Goal: Task Accomplishment & Management: Manage account settings

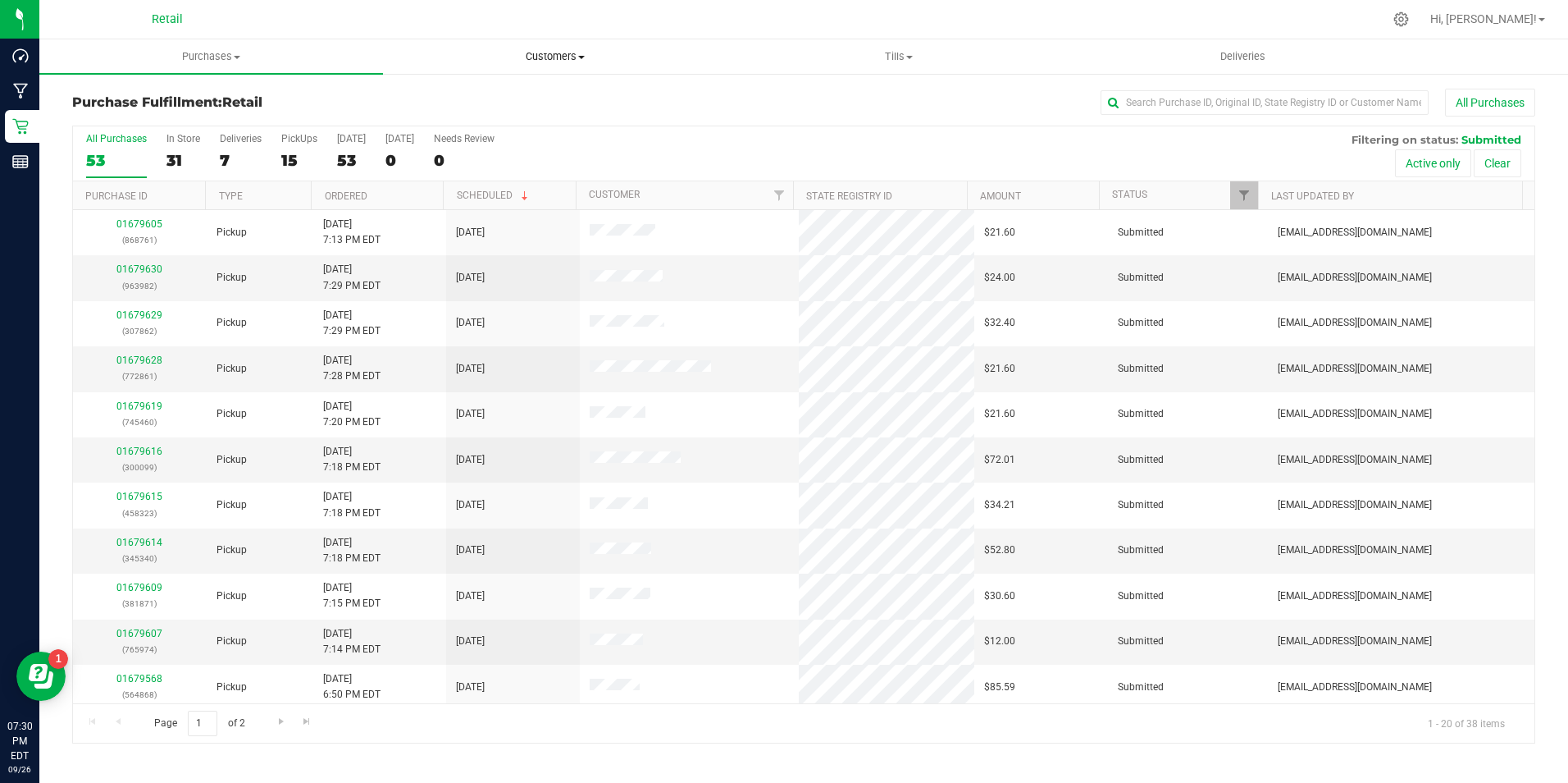
click at [549, 50] on span "Customers" at bounding box center [554, 57] width 342 height 15
click at [529, 103] on li "All customers" at bounding box center [554, 99] width 344 height 20
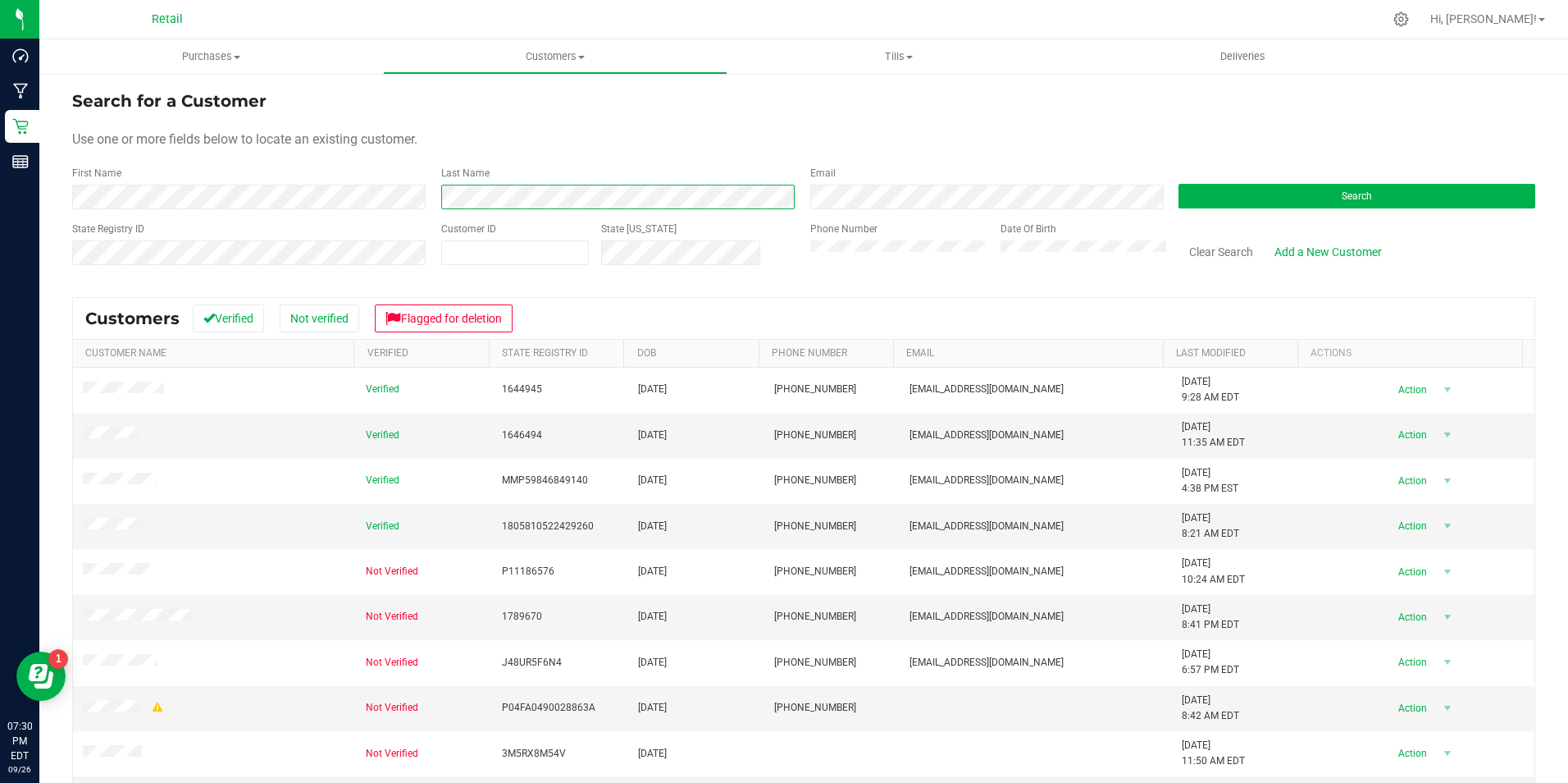
click at [398, 183] on div "First Name Last Name Email Search" at bounding box center [804, 188] width 1463 height 44
click at [1213, 198] on button "Search" at bounding box center [1357, 196] width 357 height 25
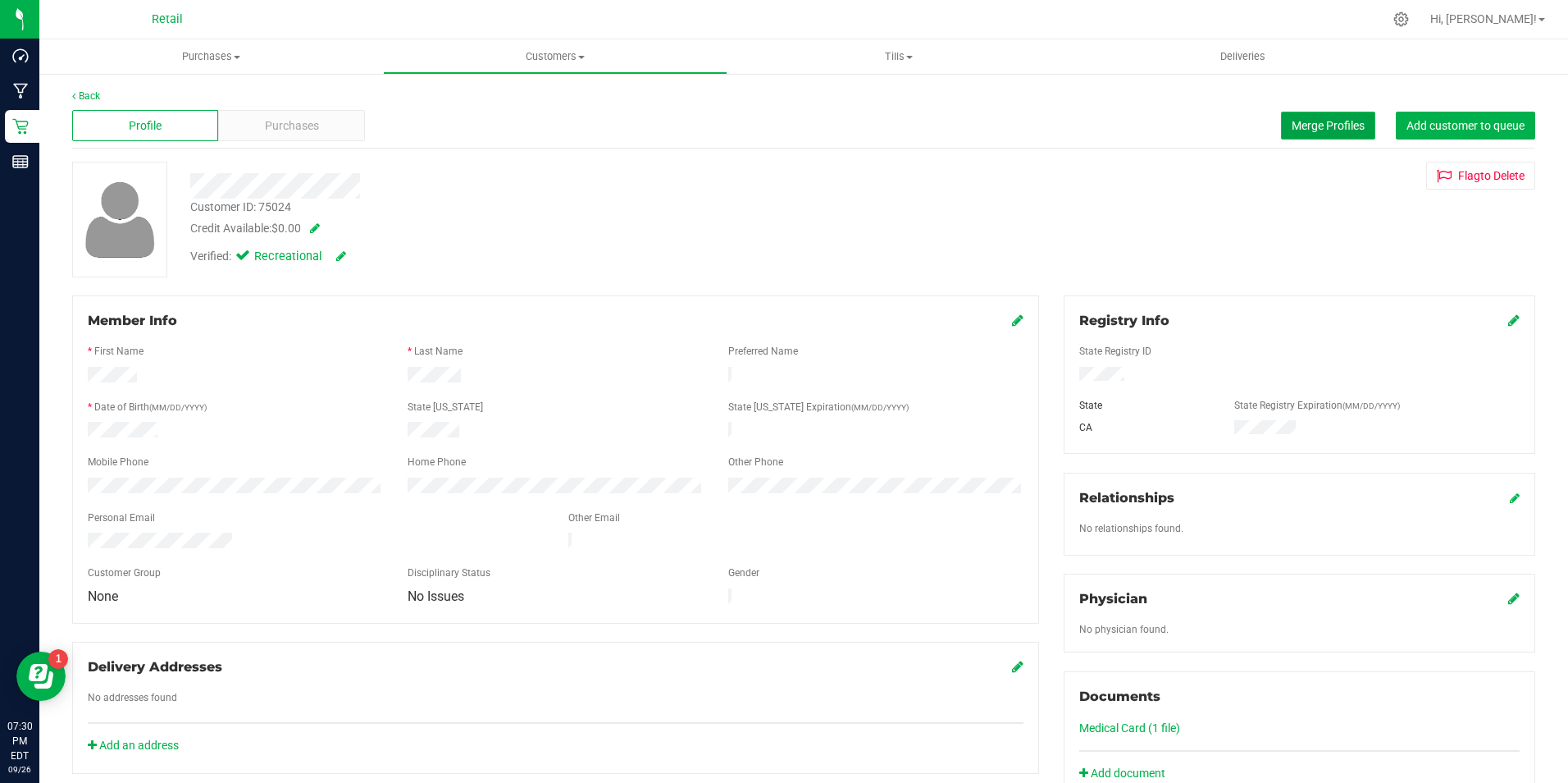
click at [1312, 130] on span "Merge Profiles" at bounding box center [1328, 126] width 73 height 13
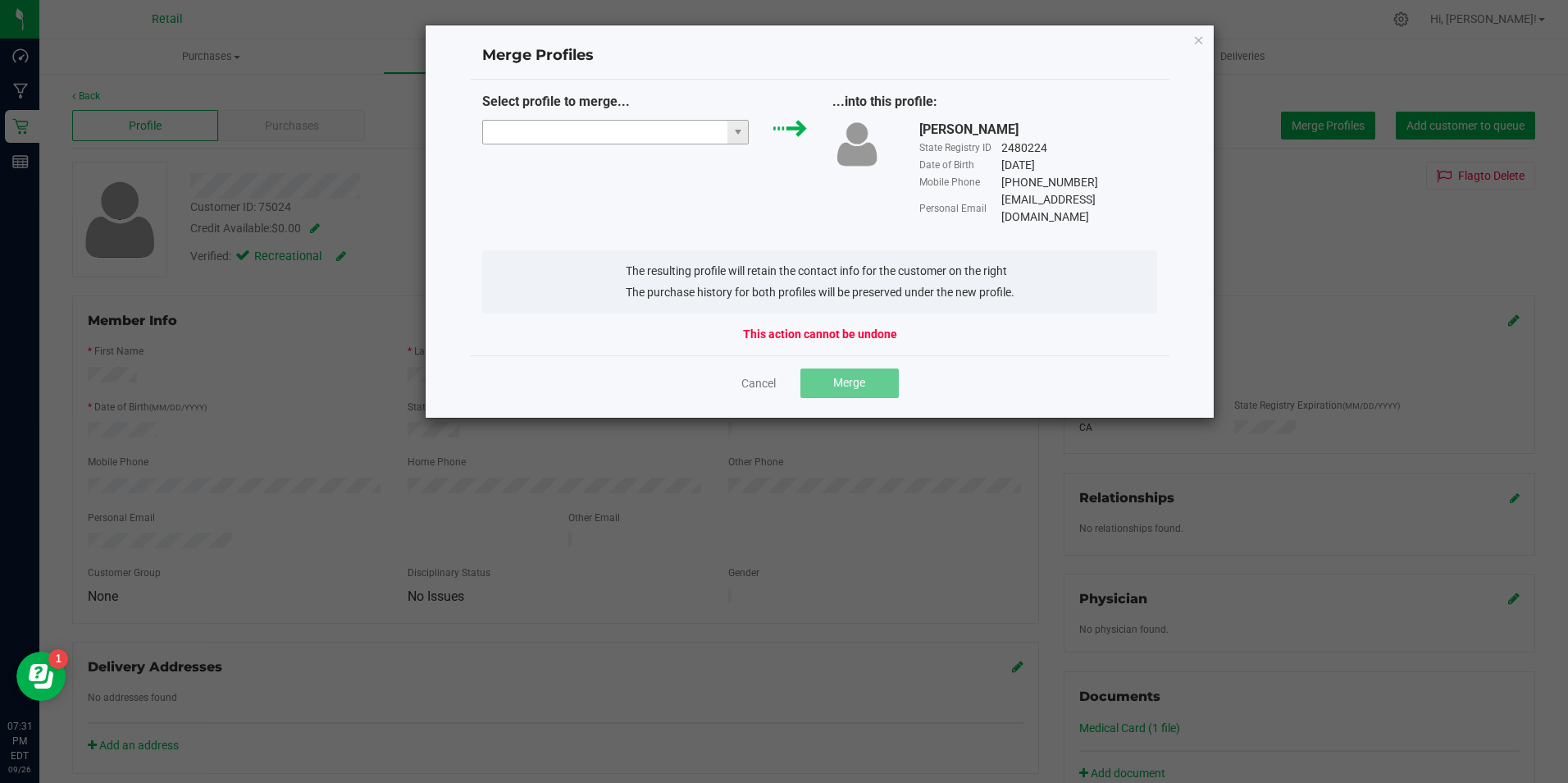
click at [588, 133] on input "NO DATA FOUND" at bounding box center [605, 132] width 246 height 23
paste input "[PERSON_NAME]"
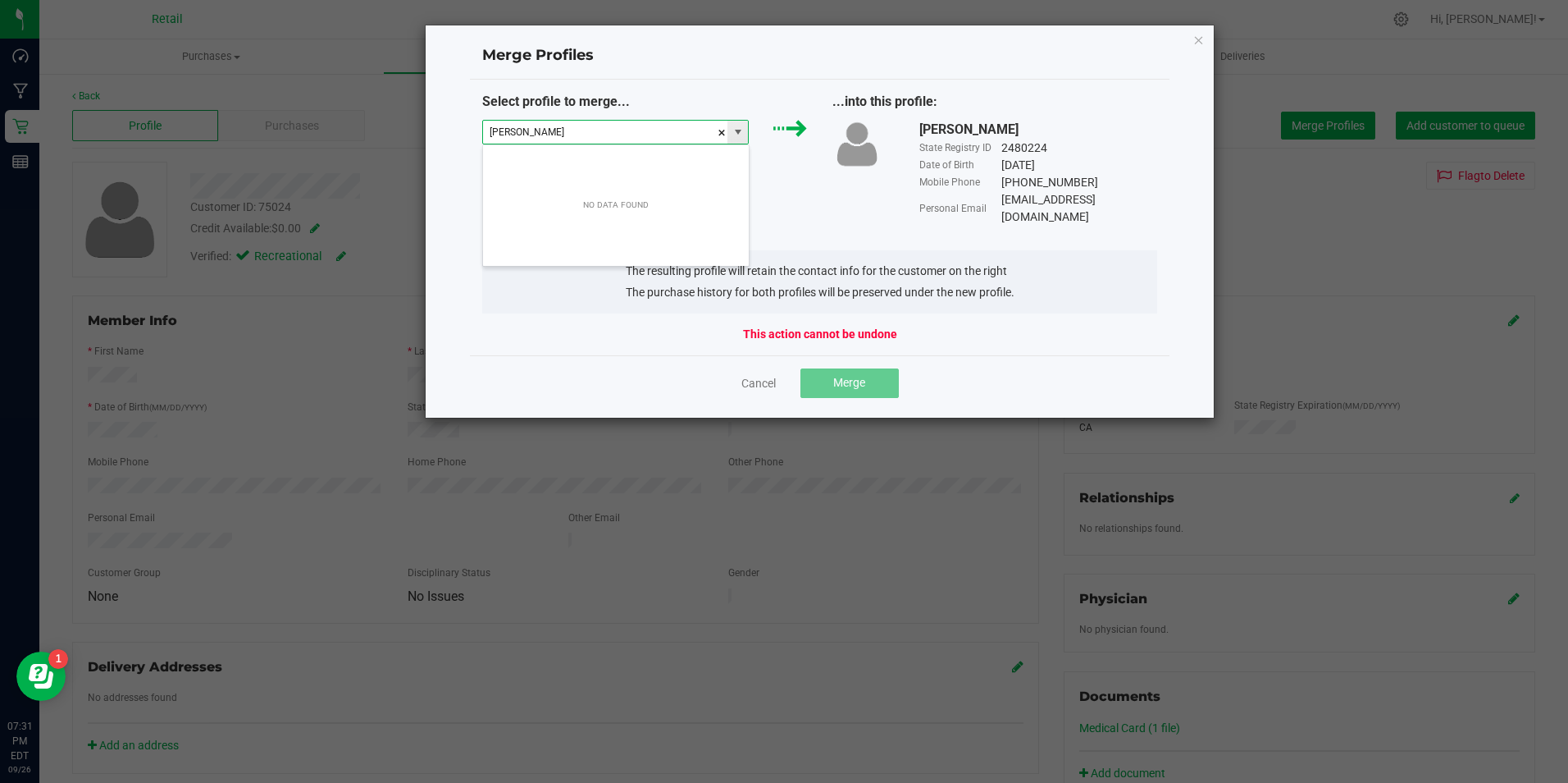
scroll to position [25, 267]
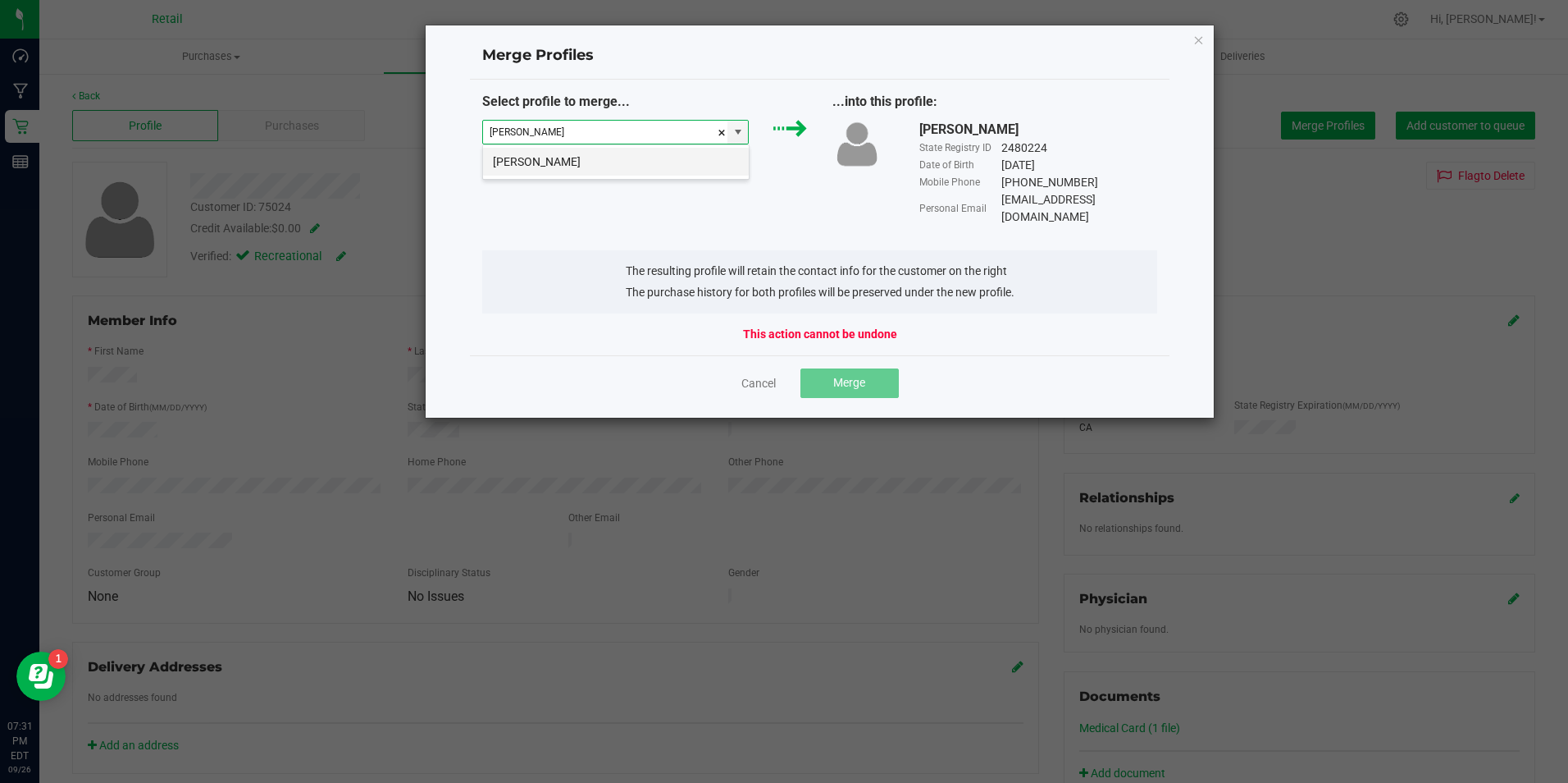
click at [561, 158] on li "[PERSON_NAME]" at bounding box center [615, 161] width 266 height 28
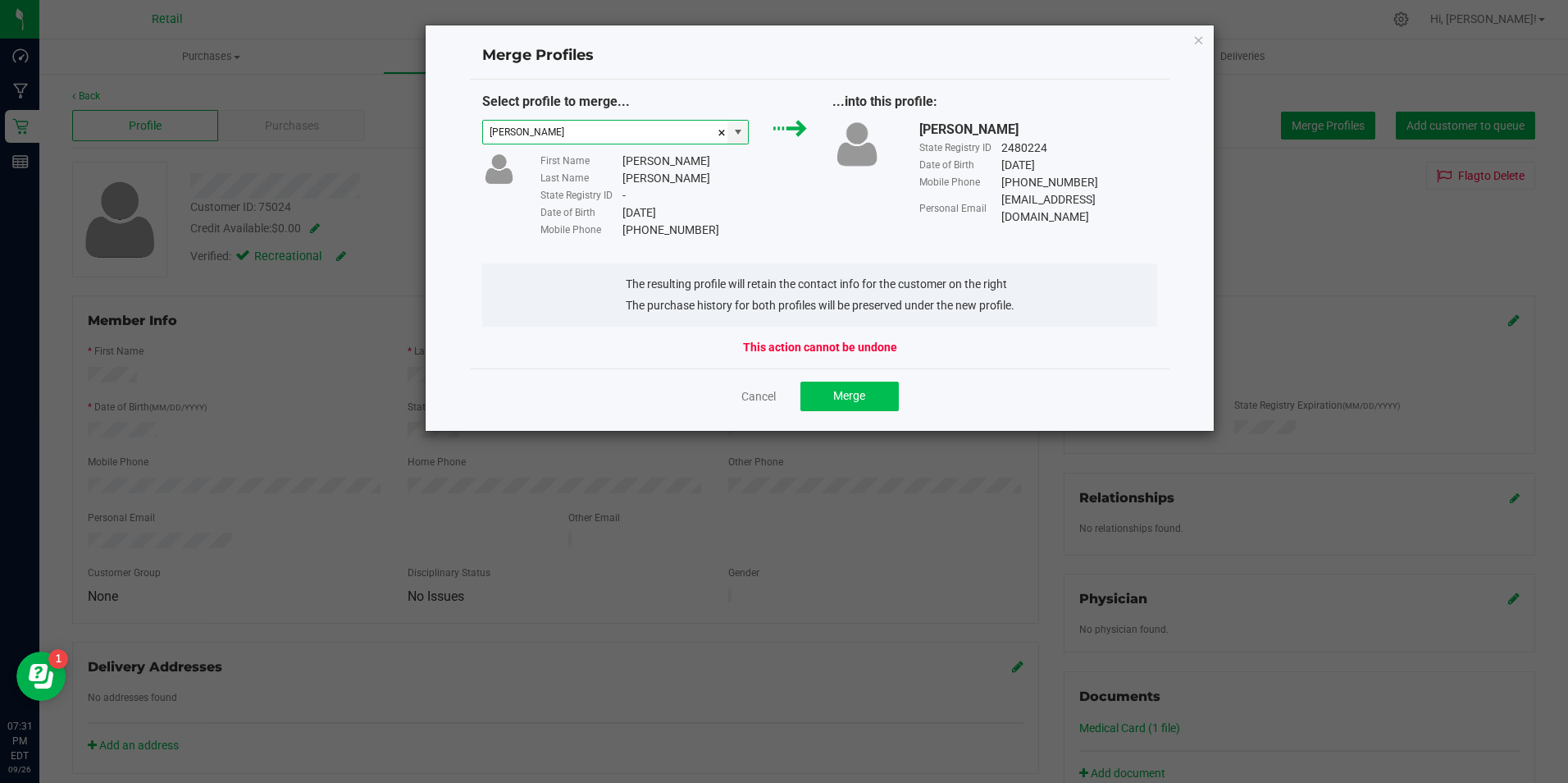
type input "[PERSON_NAME]"
click at [850, 393] on span "Merge" at bounding box center [849, 395] width 32 height 13
